Goal: Information Seeking & Learning: Learn about a topic

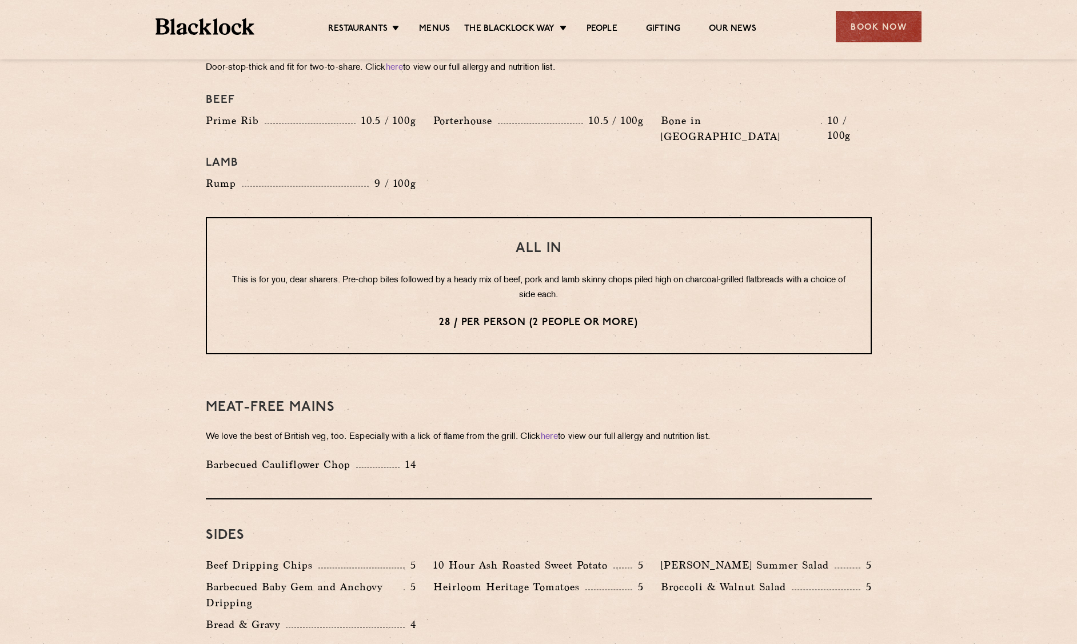
scroll to position [1200, 0]
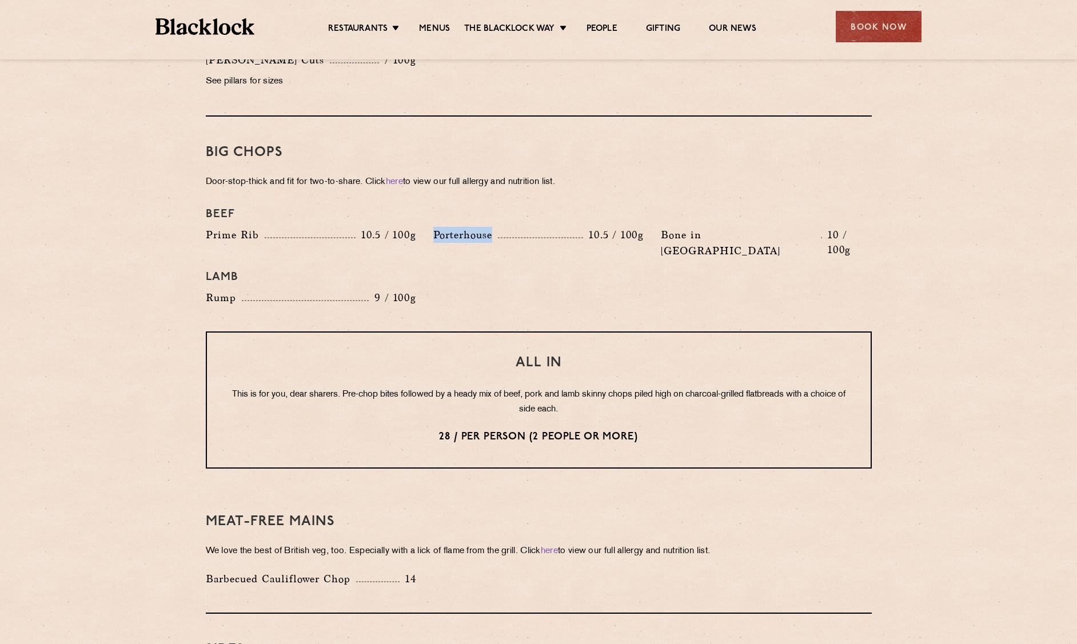
drag, startPoint x: 429, startPoint y: 222, endPoint x: 501, endPoint y: 218, distance: 71.6
click at [501, 227] on div "Porterhouse 10.5 / 100g" at bounding box center [538, 246] width 227 height 38
drag, startPoint x: 610, startPoint y: 249, endPoint x: 669, endPoint y: 249, distance: 59.4
click at [614, 270] on h4 "Lamb" at bounding box center [539, 277] width 666 height 14
drag, startPoint x: 669, startPoint y: 249, endPoint x: 729, endPoint y: 248, distance: 60.0
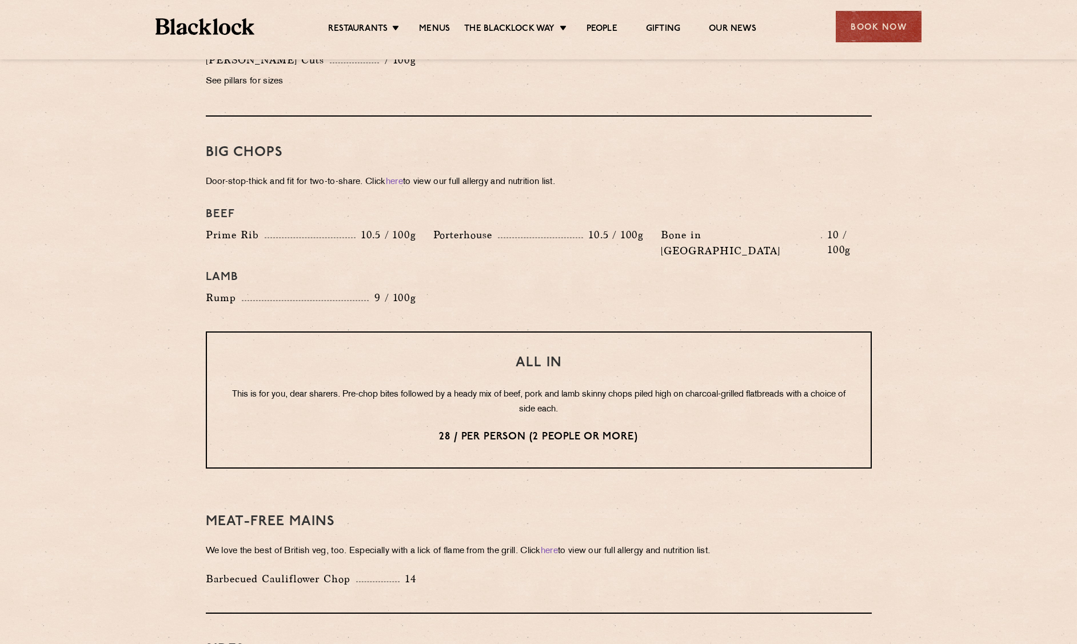
click at [674, 270] on h4 "Lamb" at bounding box center [539, 277] width 666 height 14
click at [729, 270] on h4 "Lamb" at bounding box center [539, 277] width 666 height 14
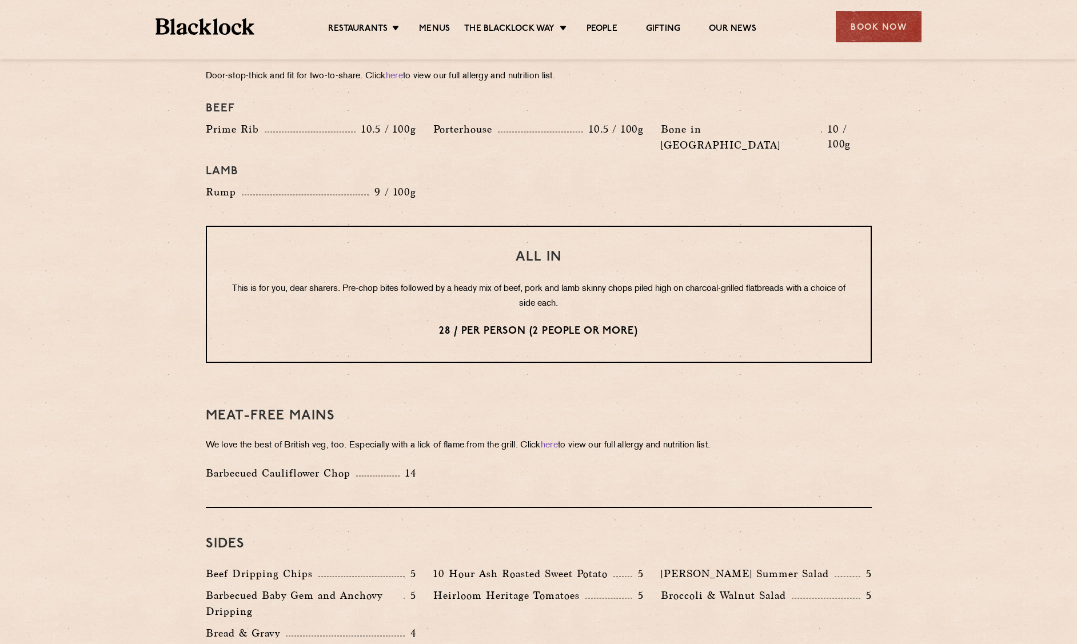
scroll to position [1192, 0]
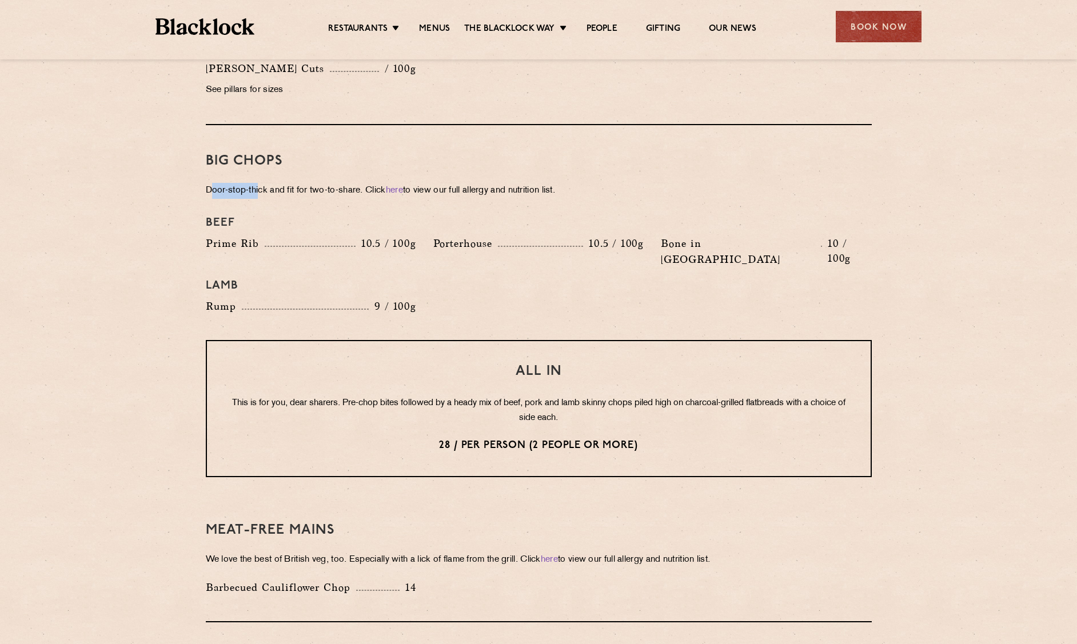
drag, startPoint x: 212, startPoint y: 174, endPoint x: 259, endPoint y: 180, distance: 47.9
click at [259, 183] on p "Door-stop-thick and fit for two-to-share. Click here to view our full allergy a…" at bounding box center [539, 191] width 666 height 16
click at [225, 183] on p "Door-stop-thick and fit for two-to-share. Click here to view our full allergy a…" at bounding box center [539, 191] width 666 height 16
click at [253, 183] on p "Door-stop-thick and fit for two-to-share. Click here to view our full allergy a…" at bounding box center [539, 191] width 666 height 16
drag, startPoint x: 295, startPoint y: 171, endPoint x: 337, endPoint y: 171, distance: 42.3
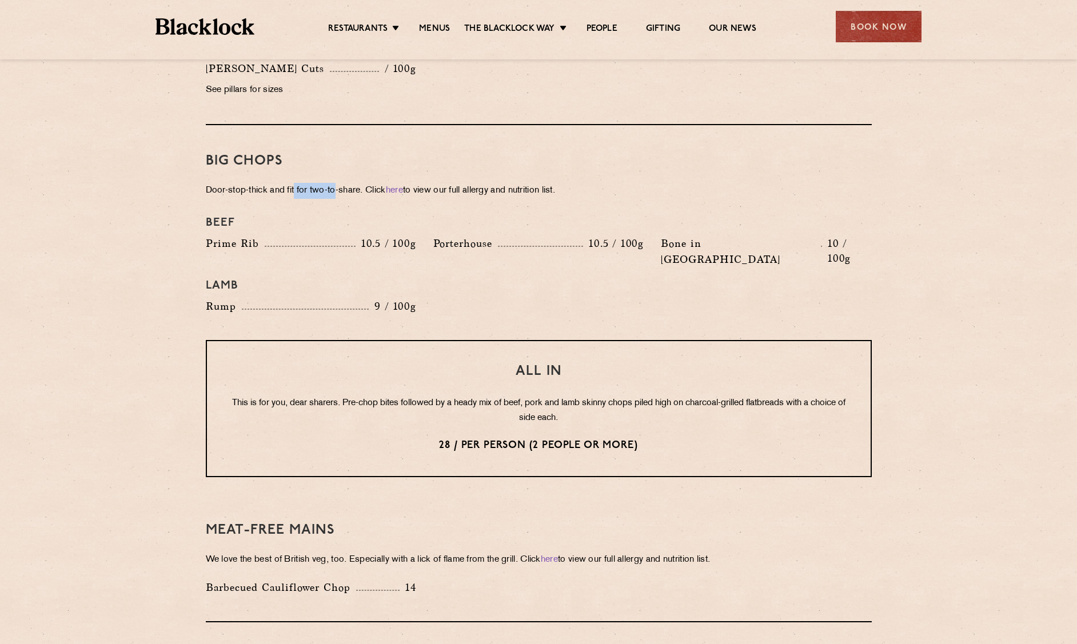
click at [337, 183] on p "Door-stop-thick and fit for two-to-share. Click here to view our full allergy a…" at bounding box center [539, 191] width 666 height 16
click at [348, 183] on p "Door-stop-thick and fit for two-to-share. Click here to view our full allergy a…" at bounding box center [539, 191] width 666 height 16
drag, startPoint x: 555, startPoint y: 171, endPoint x: 574, endPoint y: 170, distance: 18.9
click at [566, 183] on p "Door-stop-thick and fit for two-to-share. Click here to view our full allergy a…" at bounding box center [539, 191] width 666 height 16
drag, startPoint x: 634, startPoint y: 167, endPoint x: 670, endPoint y: 168, distance: 36.0
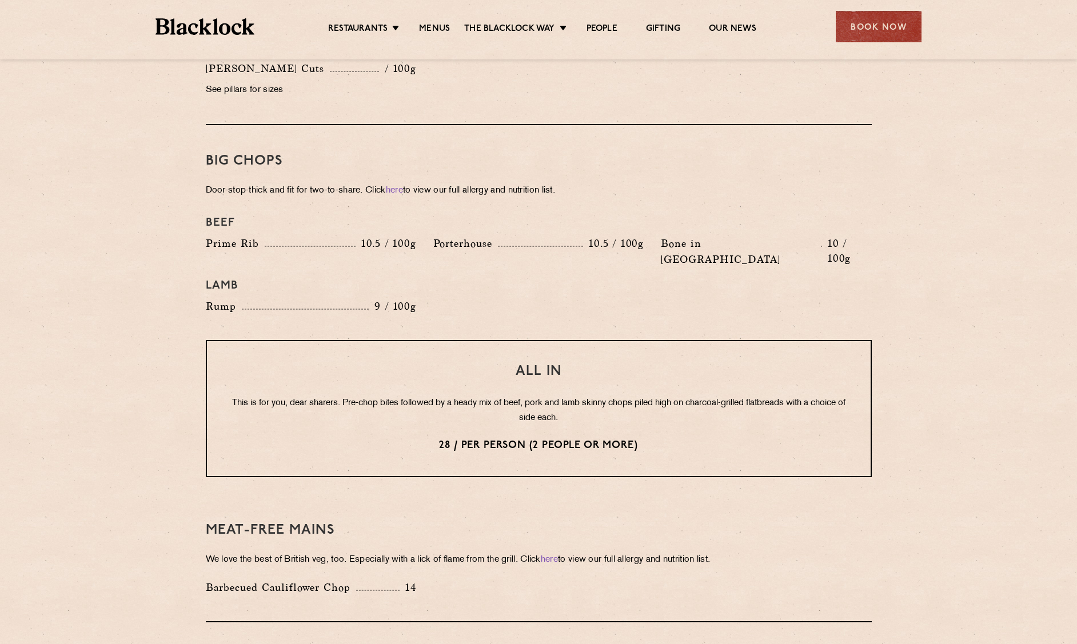
click at [640, 183] on p "Door-stop-thick and fit for two-to-share. Click here to view our full allergy a…" at bounding box center [539, 191] width 666 height 16
click at [678, 183] on p "Door-stop-thick and fit for two-to-share. Click here to view our full allergy a…" at bounding box center [539, 191] width 666 height 16
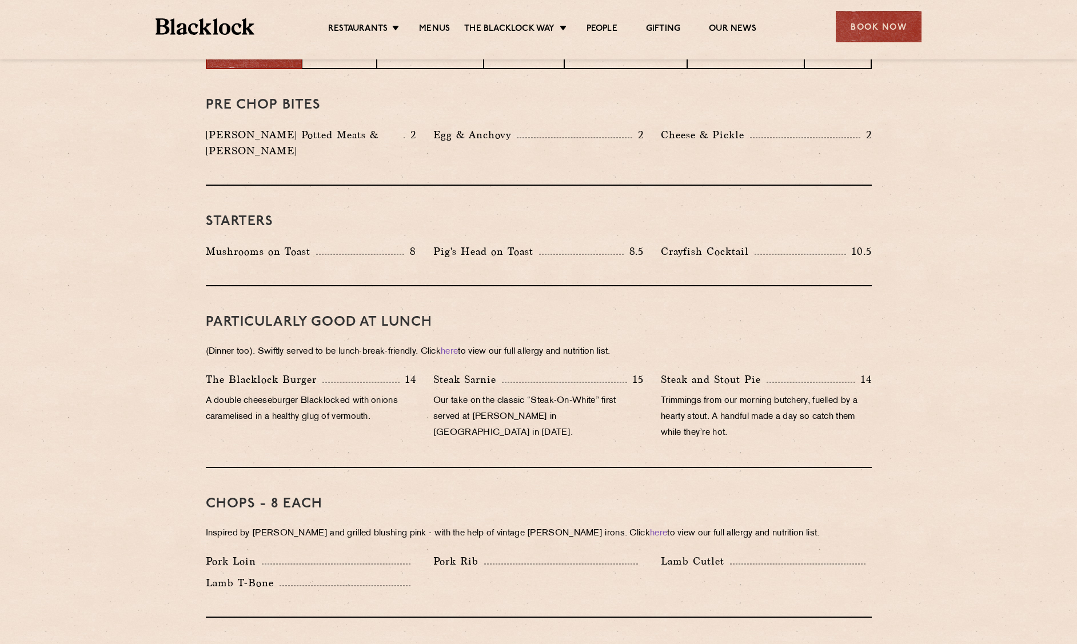
scroll to position [392, 0]
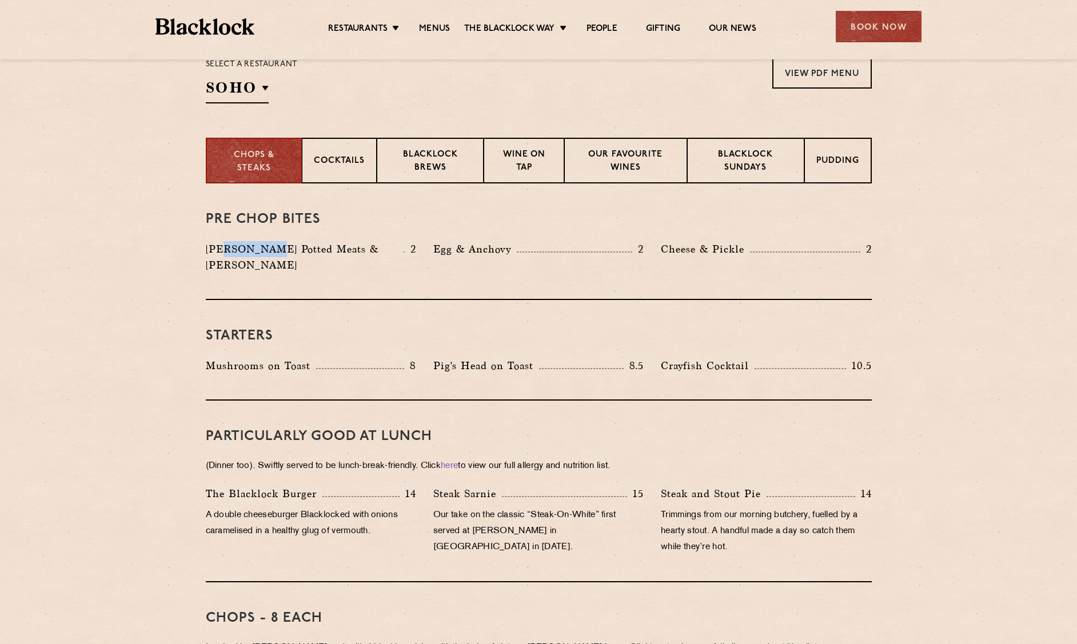
drag, startPoint x: 220, startPoint y: 251, endPoint x: 265, endPoint y: 248, distance: 45.3
click at [265, 248] on p "[PERSON_NAME] Potted Meats & [PERSON_NAME]" at bounding box center [305, 257] width 198 height 32
click at [321, 243] on p "[PERSON_NAME] Potted Meats & [PERSON_NAME]" at bounding box center [305, 257] width 198 height 32
drag, startPoint x: 446, startPoint y: 252, endPoint x: 640, endPoint y: 266, distance: 194.3
click at [454, 253] on p "Egg & Anchovy" at bounding box center [474, 249] width 83 height 16
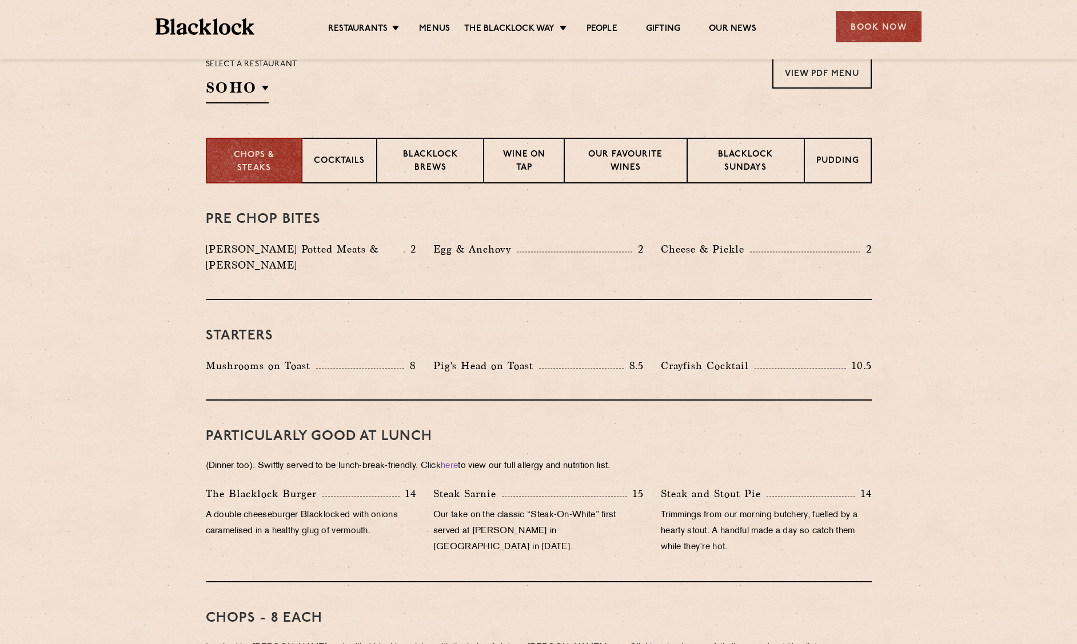
click at [640, 266] on div "Pre Chop Bites [PERSON_NAME] Potted Meats & Kimchi 2 Egg & Anchovy 2 Cheese & P…" at bounding box center [539, 241] width 666 height 117
click at [453, 270] on div "Pre Chop Bites [PERSON_NAME] Potted Meats & Kimchi 2 Egg & Anchovy 2 Cheese & P…" at bounding box center [539, 241] width 666 height 117
click at [707, 276] on div "Pre Chop Bites [PERSON_NAME] Potted Meats & Kimchi 2 Egg & Anchovy 2 Cheese & P…" at bounding box center [539, 241] width 666 height 117
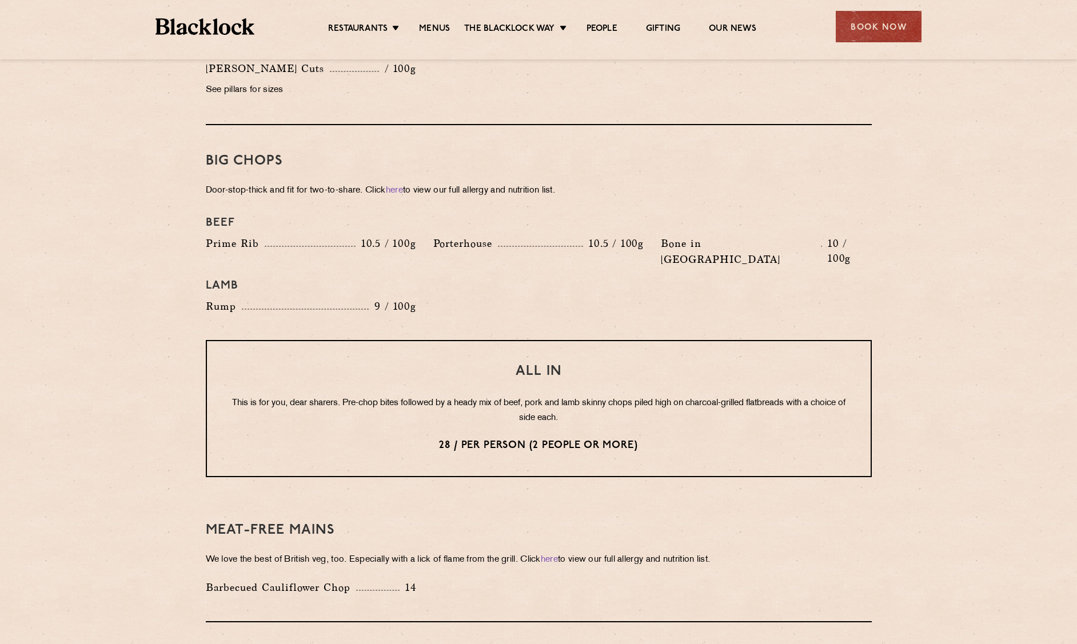
scroll to position [1020, 0]
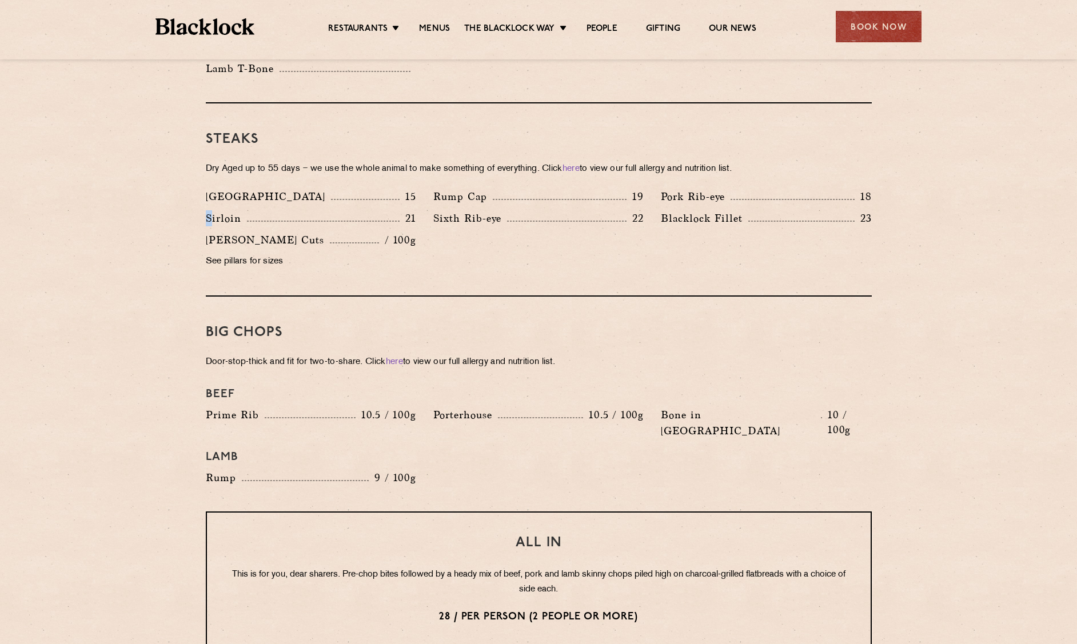
drag, startPoint x: 209, startPoint y: 198, endPoint x: 137, endPoint y: 39, distance: 174.2
click at [206, 189] on div "Denver 15 Rump Cap 19 Pork Rib-eye 18 Sirloin 21 Sixth Rib-eye 22 [PERSON_NAME]…" at bounding box center [538, 232] width 683 height 87
